Goal: Transaction & Acquisition: Obtain resource

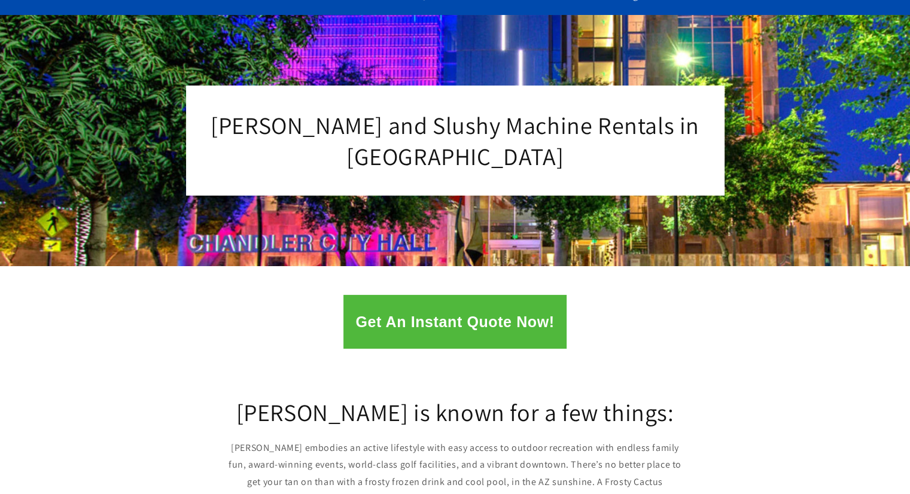
scroll to position [122, 0]
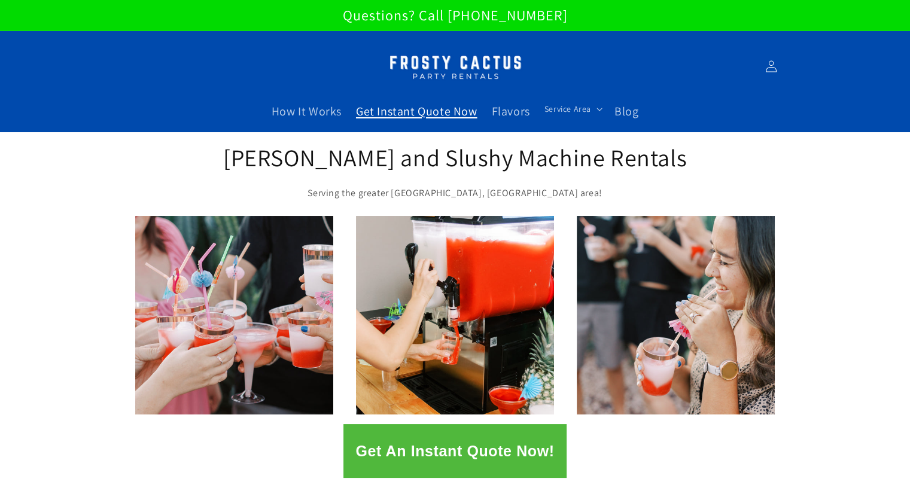
click at [372, 111] on span "Get Instant Quote Now" at bounding box center [417, 112] width 122 height 16
